Goal: Transaction & Acquisition: Subscribe to service/newsletter

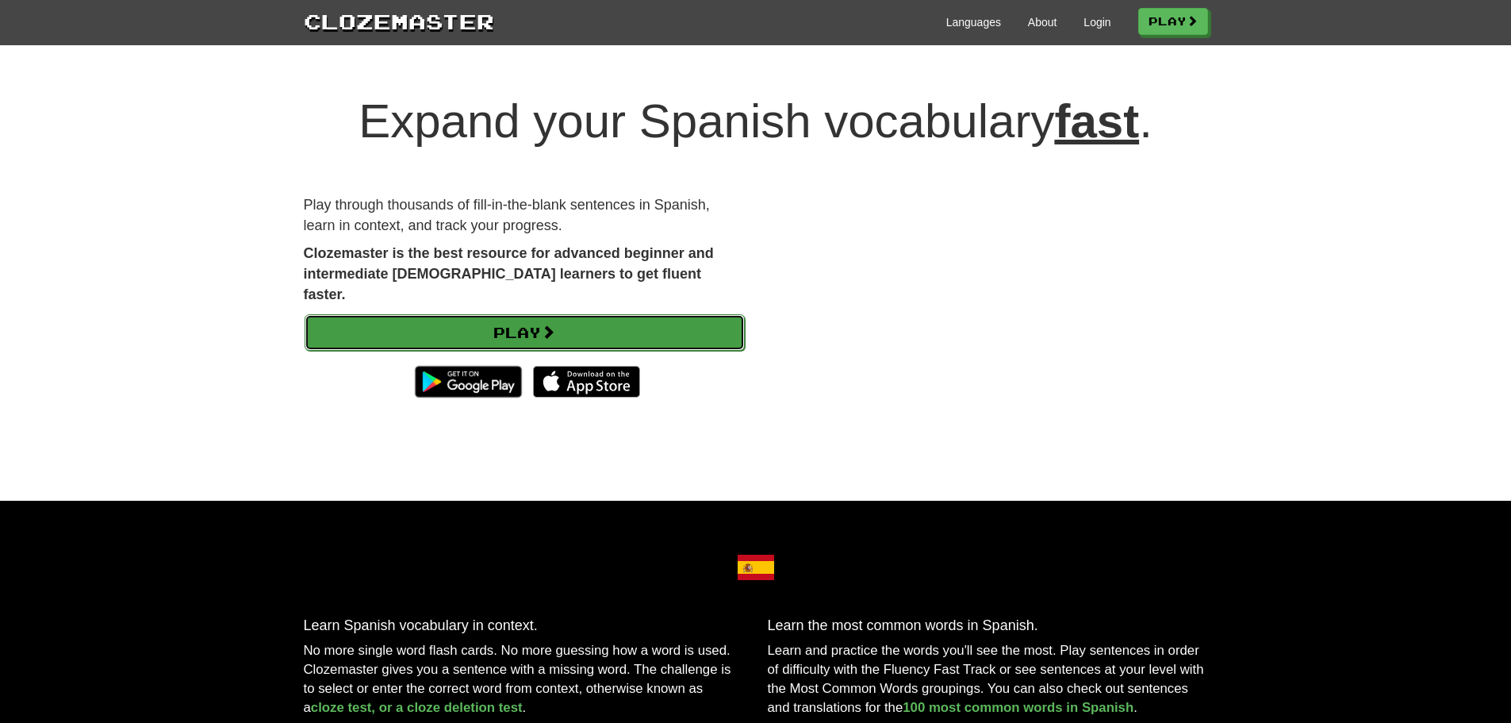
click at [499, 317] on link "Play" at bounding box center [525, 332] width 440 height 36
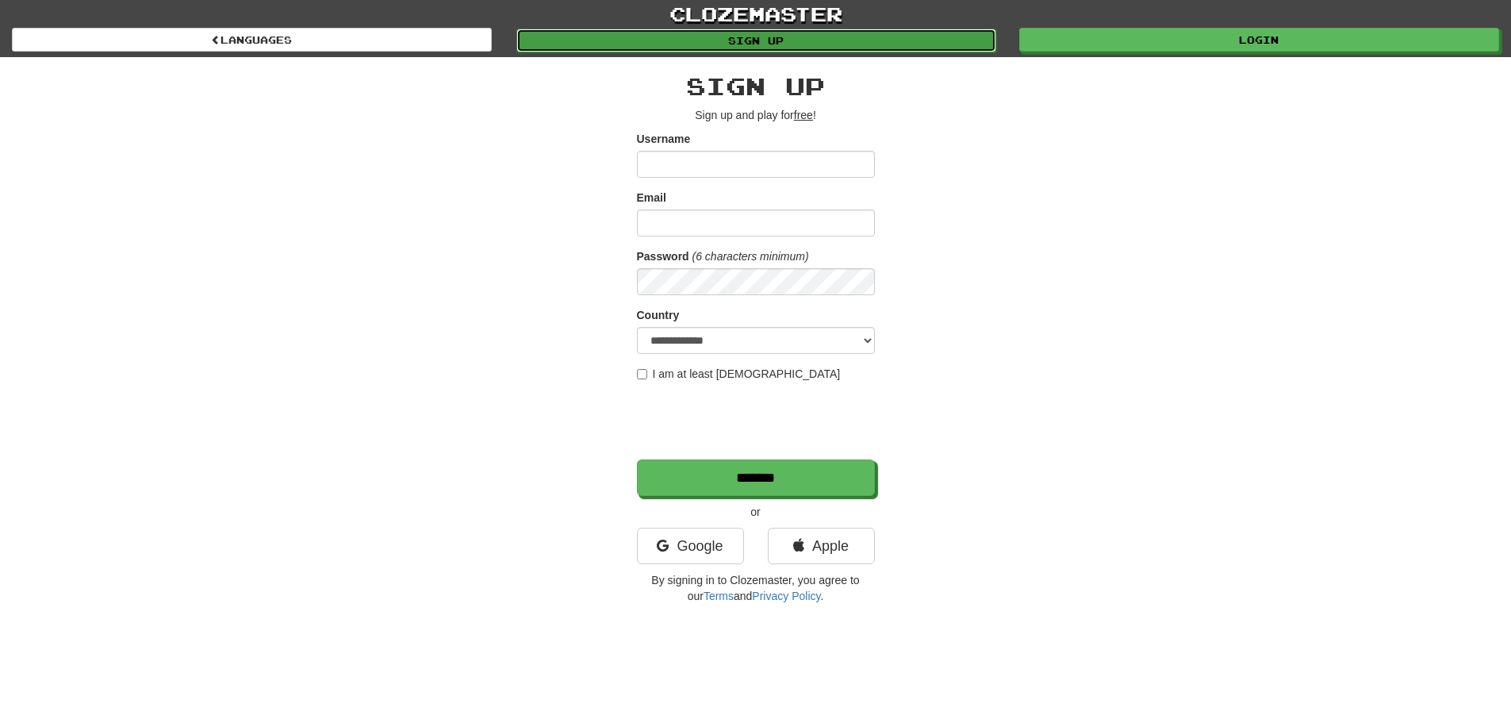
click at [795, 43] on link "Sign up" at bounding box center [756, 41] width 480 height 24
